Goal: Transaction & Acquisition: Purchase product/service

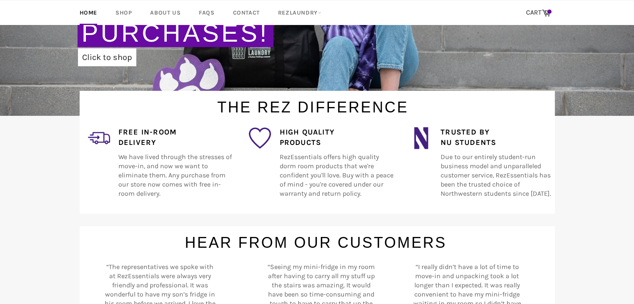
scroll to position [83, 0]
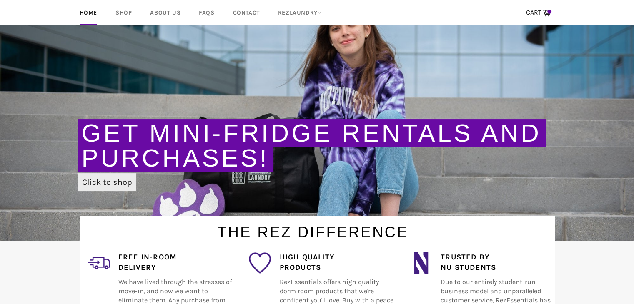
click at [117, 176] on link "Click to shop" at bounding box center [107, 182] width 58 height 18
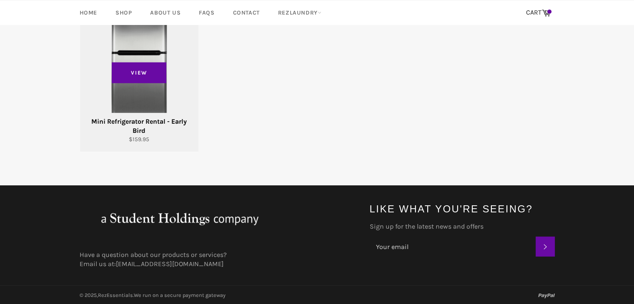
scroll to position [66, 0]
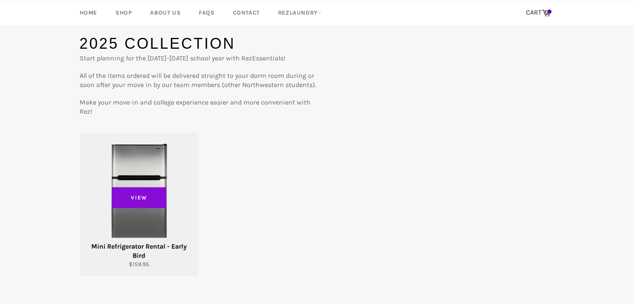
click at [151, 202] on span "View" at bounding box center [139, 197] width 55 height 21
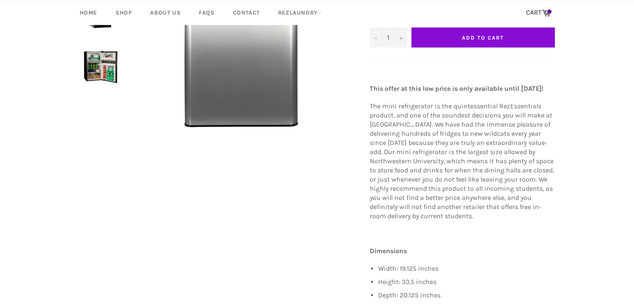
scroll to position [83, 0]
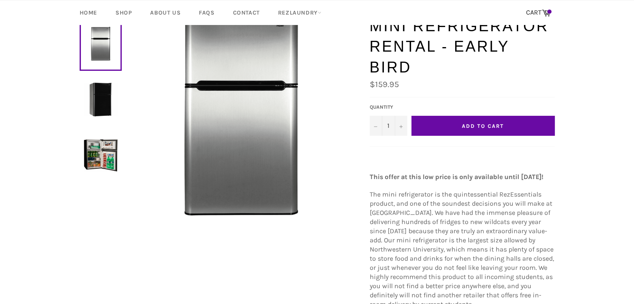
click at [493, 122] on button "Add to Cart" at bounding box center [483, 126] width 143 height 20
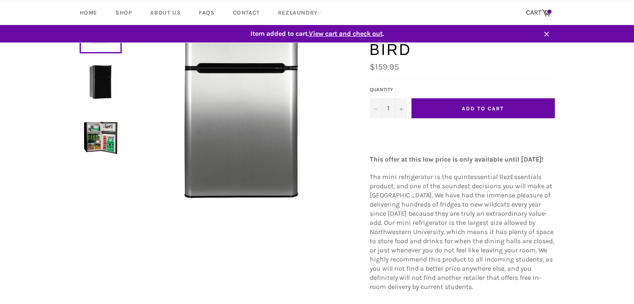
scroll to position [66, 0]
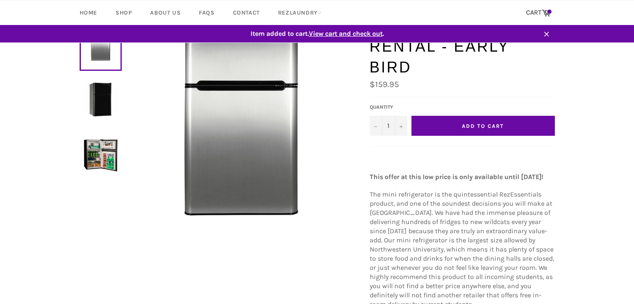
click at [362, 27] on link "Item added to cart. View cart and check out ." at bounding box center [317, 34] width 492 height 18
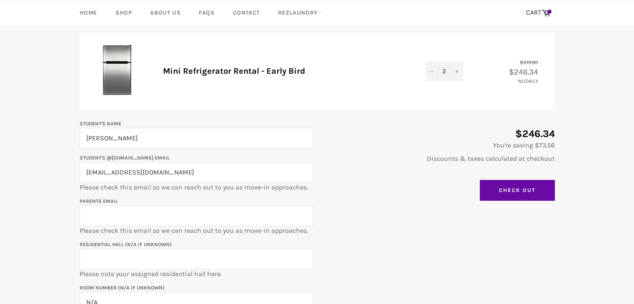
scroll to position [42, 0]
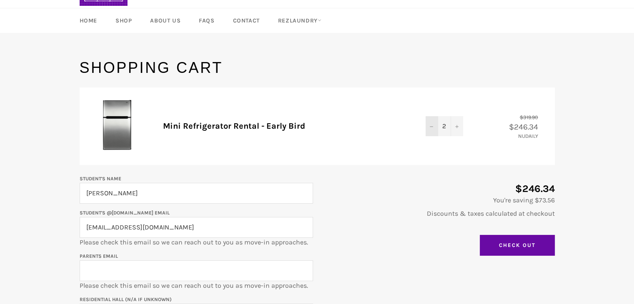
click at [432, 126] on icon "Decrease quantity" at bounding box center [431, 126] width 3 height 3
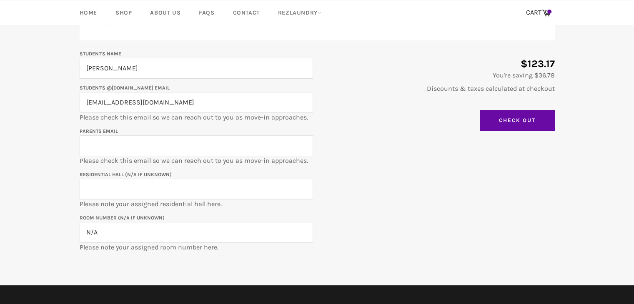
scroll to position [129, 0]
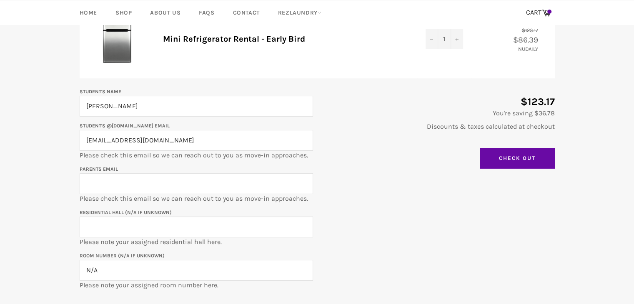
click at [120, 181] on input "Parents email" at bounding box center [197, 183] width 234 height 21
click at [134, 134] on input "yanpingc@gmail.com" at bounding box center [197, 140] width 234 height 21
type input "maggieyuan2029@u.northwestern.edu"
click at [90, 188] on input "Parents email" at bounding box center [197, 183] width 234 height 21
click at [110, 181] on input "Parents email" at bounding box center [197, 183] width 234 height 21
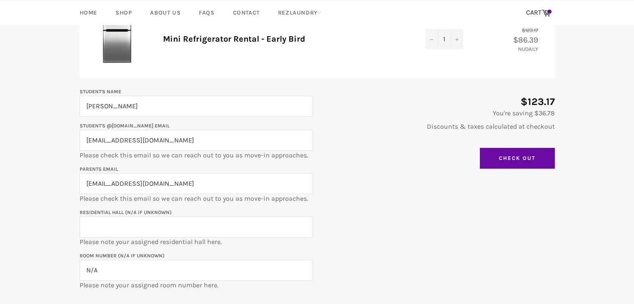
type input "yanpingc@gmail.com"
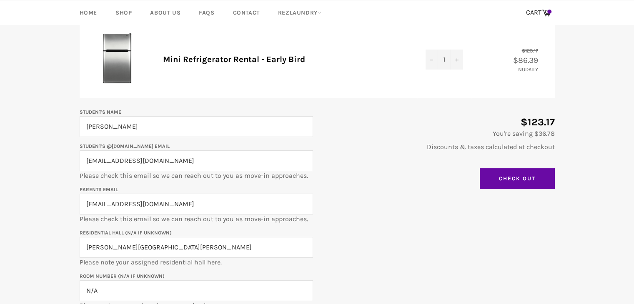
scroll to position [87, 0]
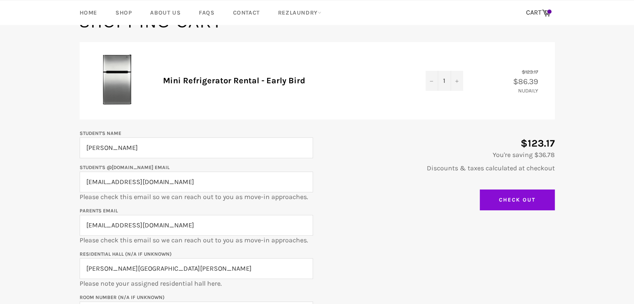
type input "Ayers Hall"
click at [500, 201] on input "Check Out" at bounding box center [517, 200] width 75 height 21
